Goal: Task Accomplishment & Management: Use online tool/utility

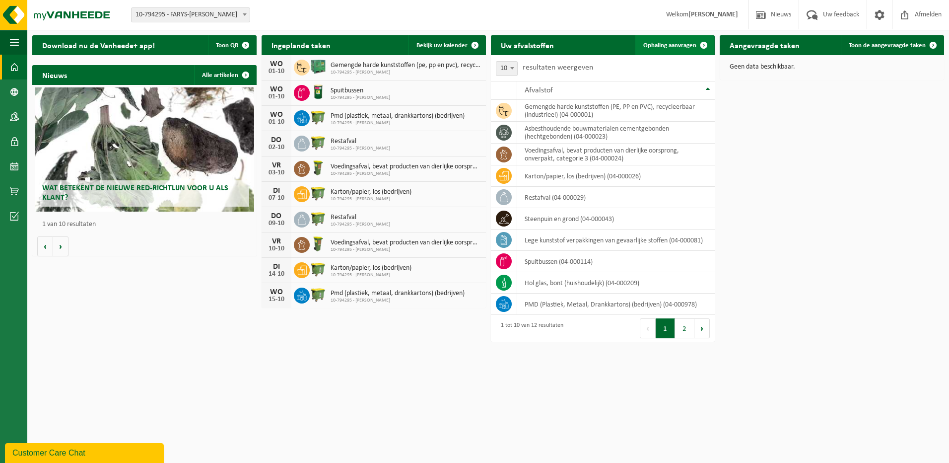
click at [688, 43] on span "Ophaling aanvragen" at bounding box center [669, 45] width 53 height 6
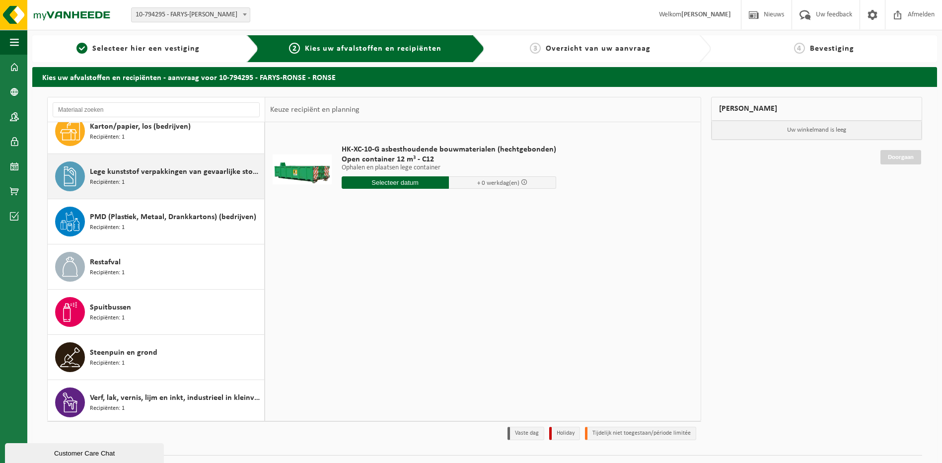
scroll to position [198, 0]
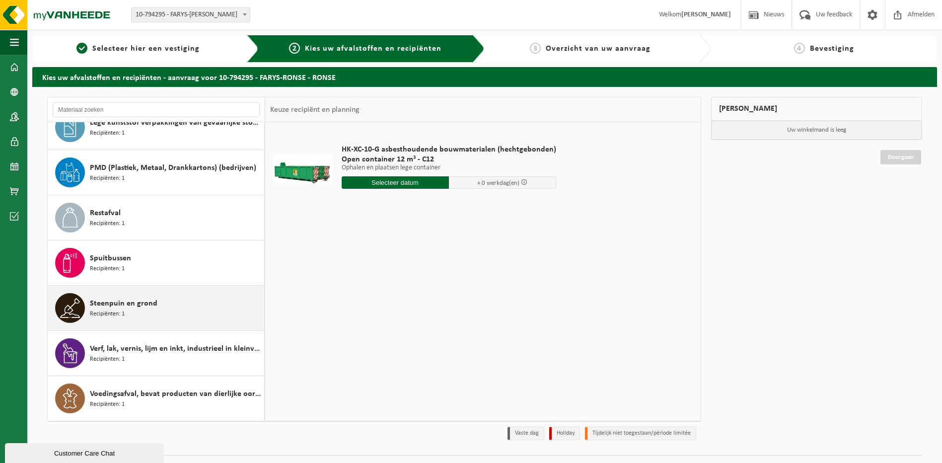
click at [152, 311] on div "Steenpuin en grond Recipiënten: 1" at bounding box center [176, 308] width 172 height 30
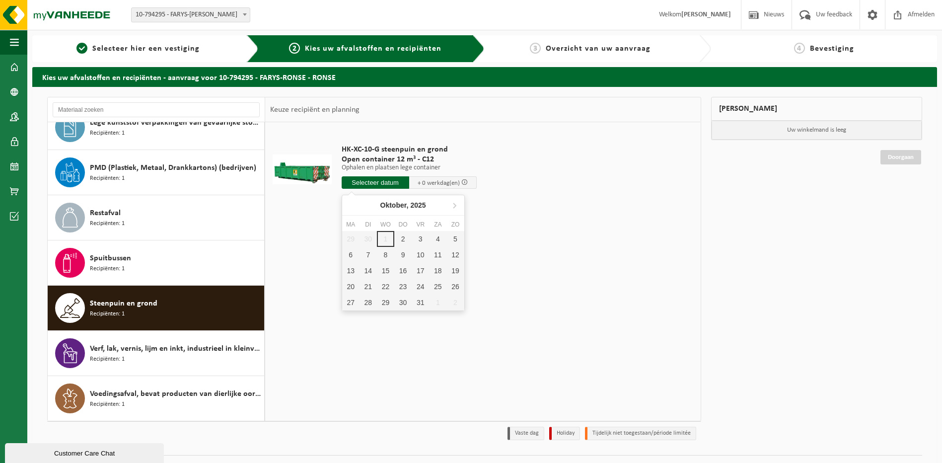
click at [386, 185] on input "text" at bounding box center [375, 182] width 68 height 12
click at [416, 235] on div "3" at bounding box center [419, 239] width 17 height 16
type input "Van 2025-10-03"
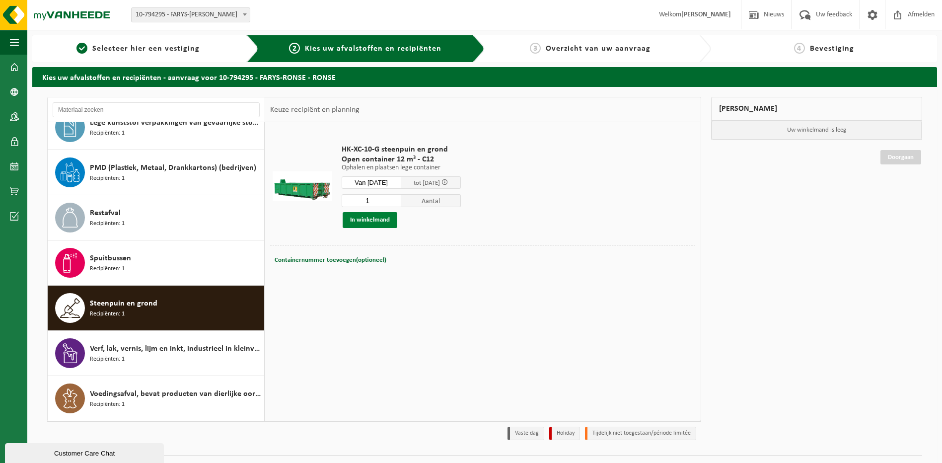
click at [388, 219] on button "In winkelmand" at bounding box center [369, 220] width 55 height 16
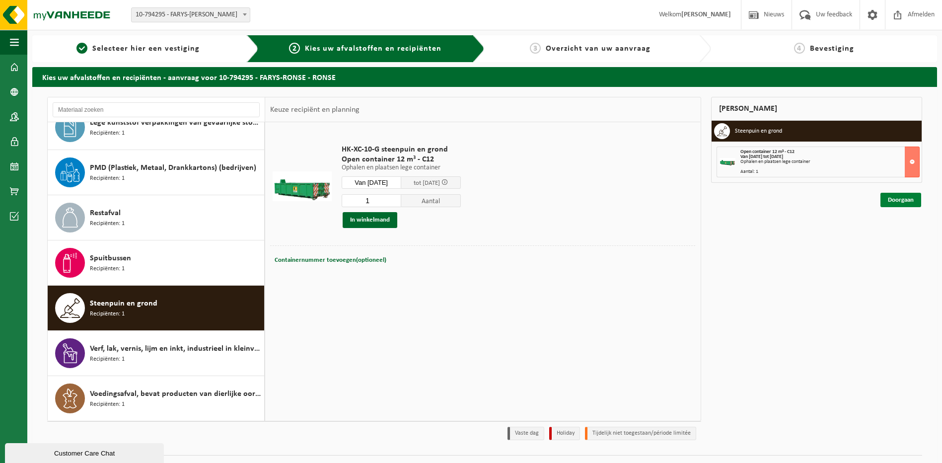
click at [894, 200] on link "Doorgaan" at bounding box center [900, 200] width 41 height 14
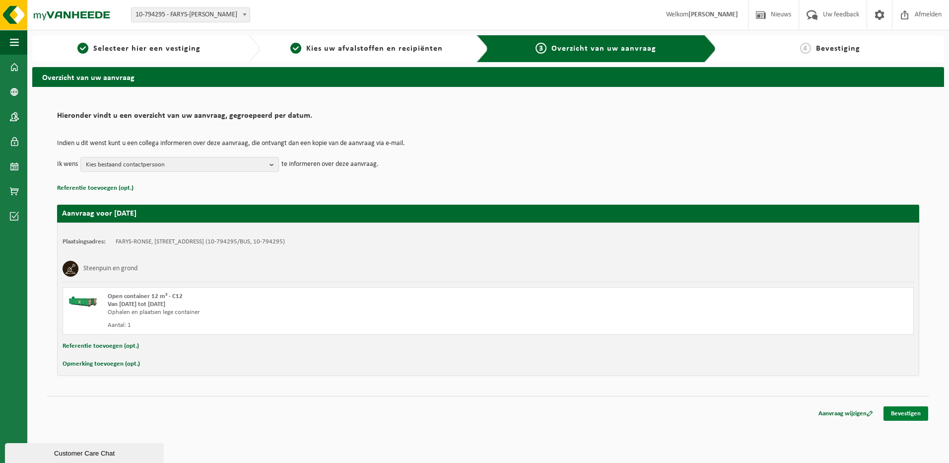
click at [897, 412] on link "Bevestigen" at bounding box center [905, 413] width 45 height 14
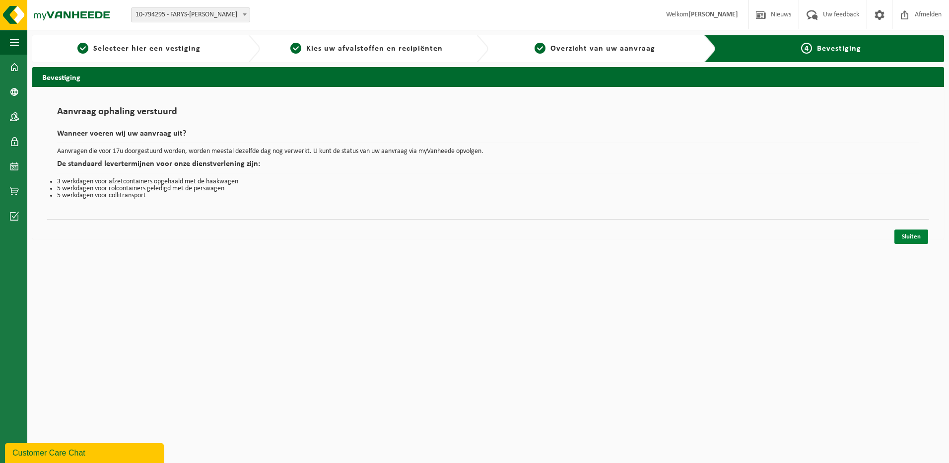
click at [908, 234] on link "Sluiten" at bounding box center [911, 236] width 34 height 14
